Goal: Navigation & Orientation: Go to known website

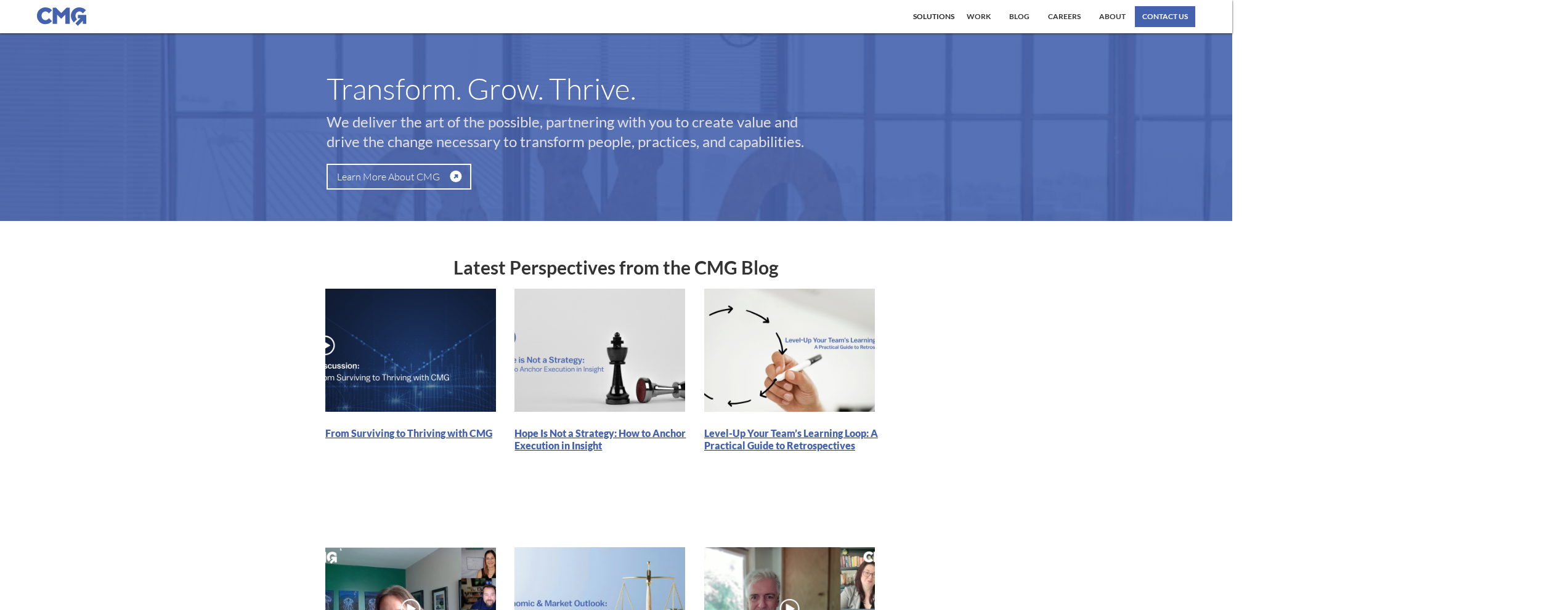
click at [54, 13] on img at bounding box center [62, 17] width 49 height 18
